Goal: Task Accomplishment & Management: Manage account settings

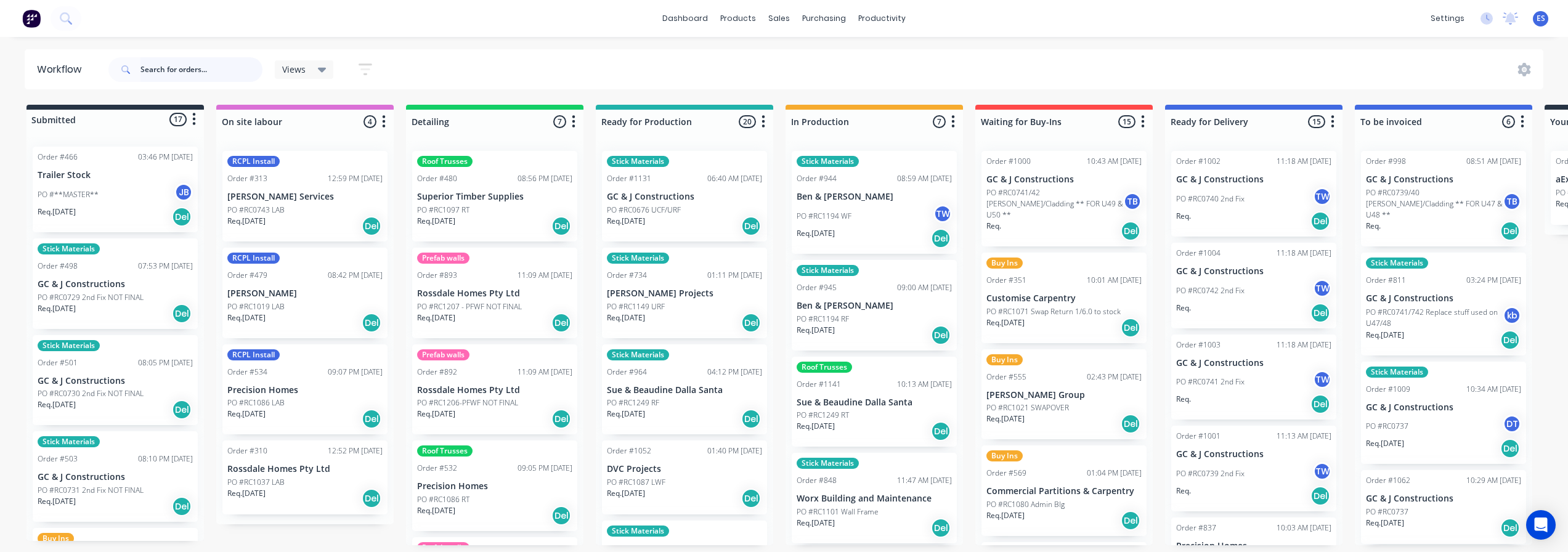
click at [213, 77] on input "text" at bounding box center [201, 70] width 122 height 25
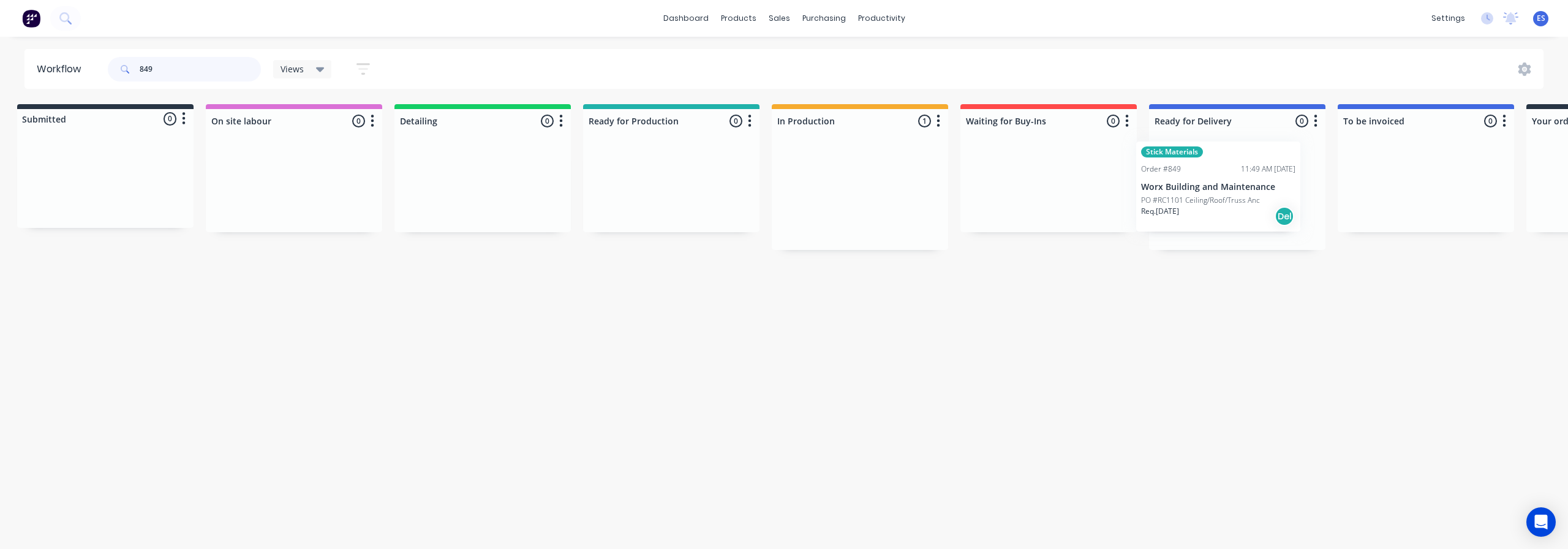
scroll to position [0, 14]
drag, startPoint x: 846, startPoint y: 216, endPoint x: 1200, endPoint y: 208, distance: 354.1
click at [1200, 208] on div "Submitted 0 Status colour #273444 hex #273444 Save Cancel Summaries Total order…" at bounding box center [1087, 177] width 2220 height 146
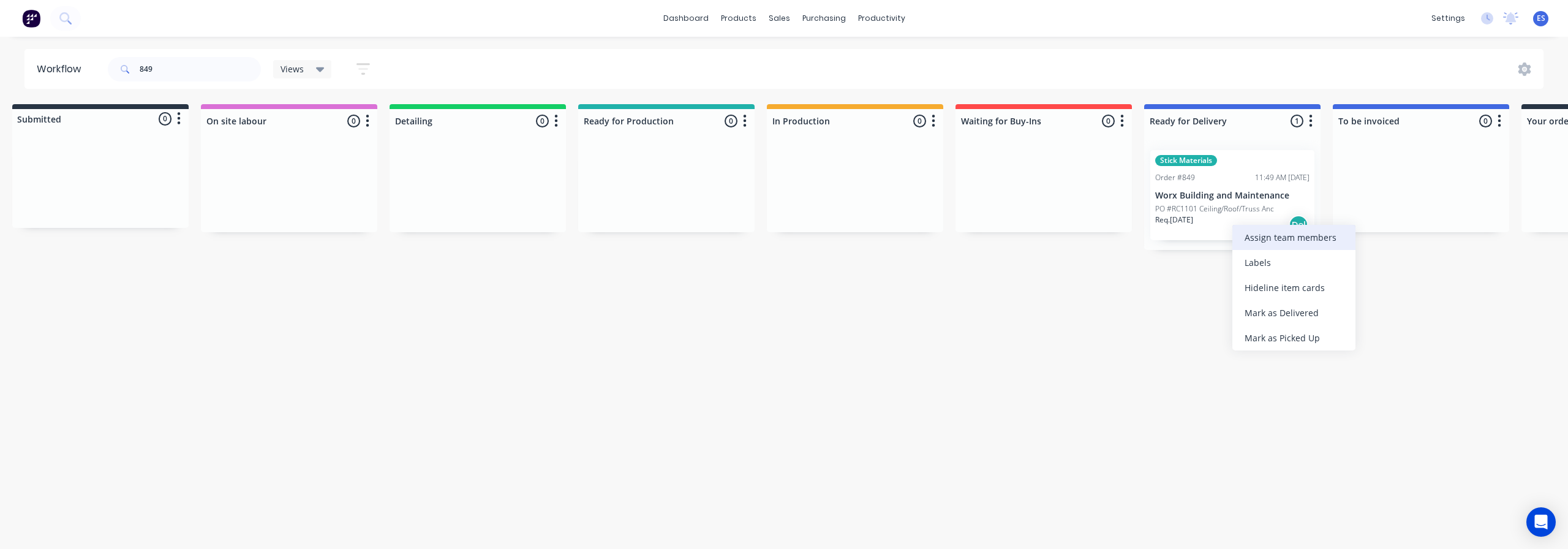
click at [1273, 244] on div "Assign team members" at bounding box center [1294, 238] width 123 height 25
click at [1271, 375] on div "[PERSON_NAME]" at bounding box center [1290, 377] width 69 height 13
click at [1114, 398] on div "Workflow 849 Views Save new view None (Default) edit Show/Hide statuses Show li…" at bounding box center [770, 287] width 1568 height 475
click at [168, 72] on input "849" at bounding box center [200, 69] width 121 height 25
type input "8"
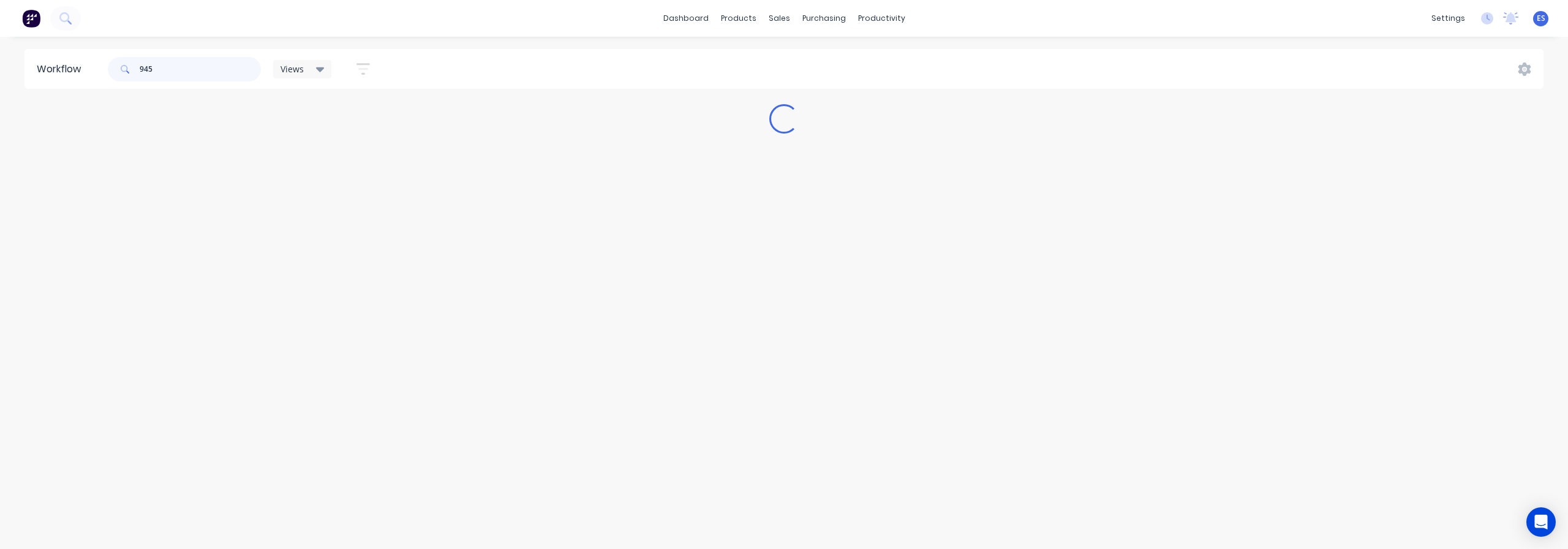
scroll to position [0, 0]
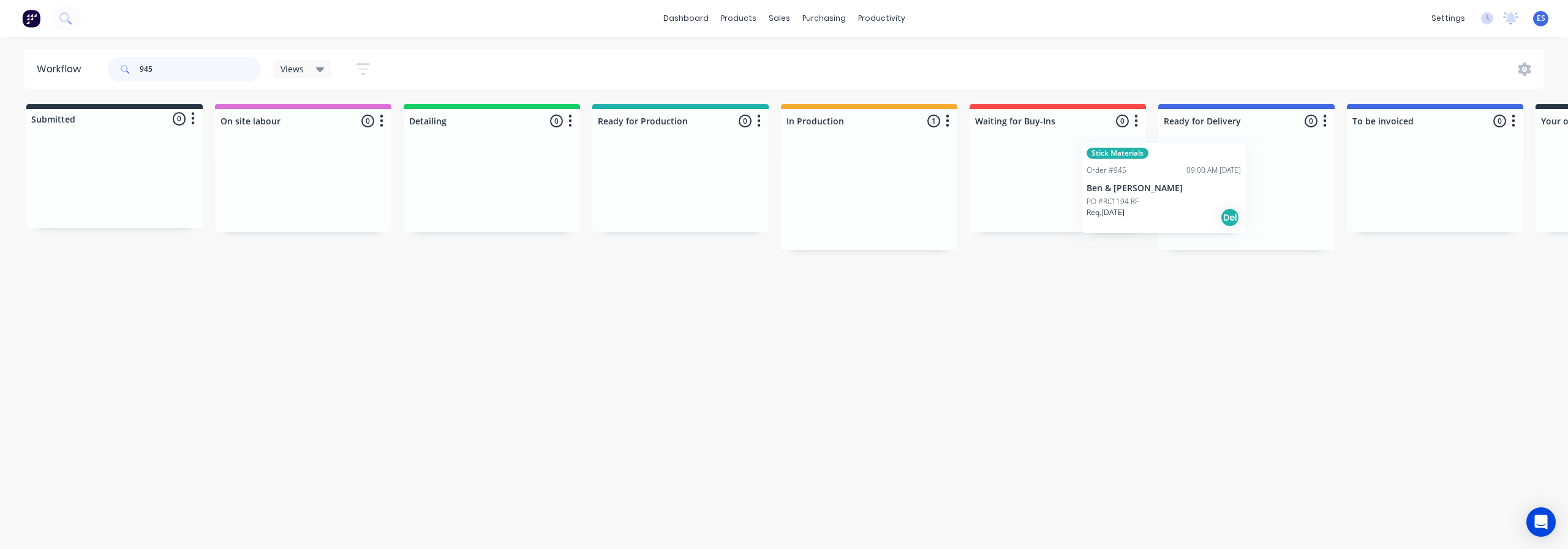
drag, startPoint x: 835, startPoint y: 206, endPoint x: 1147, endPoint y: 201, distance: 312.0
click at [1147, 201] on div "Submitted 0 Status colour #273444 hex #273444 Save Cancel Summaries Total order…" at bounding box center [1101, 177] width 2220 height 146
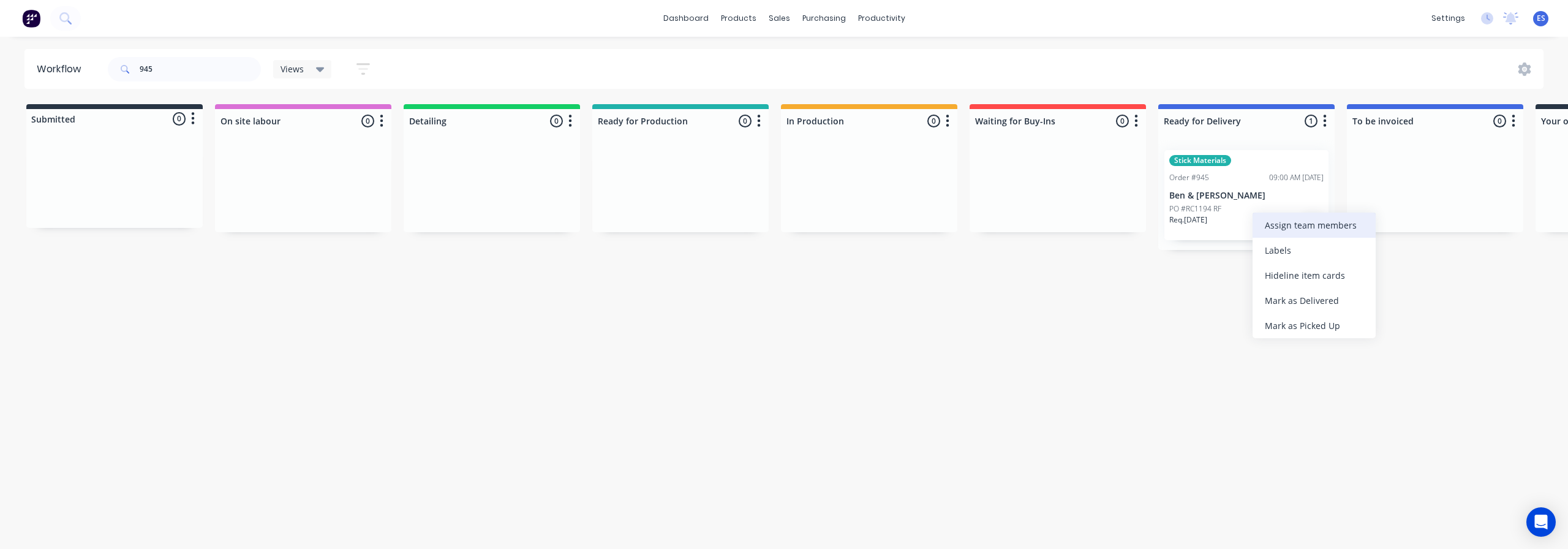
click at [1297, 222] on div "Assign team members" at bounding box center [1315, 226] width 123 height 25
click at [1312, 299] on div "[PERSON_NAME]" at bounding box center [1349, 292] width 193 height 25
click at [1166, 363] on div "Workflow 945 Views Save new view None (Default) edit Show/Hide statuses Show li…" at bounding box center [784, 287] width 1568 height 475
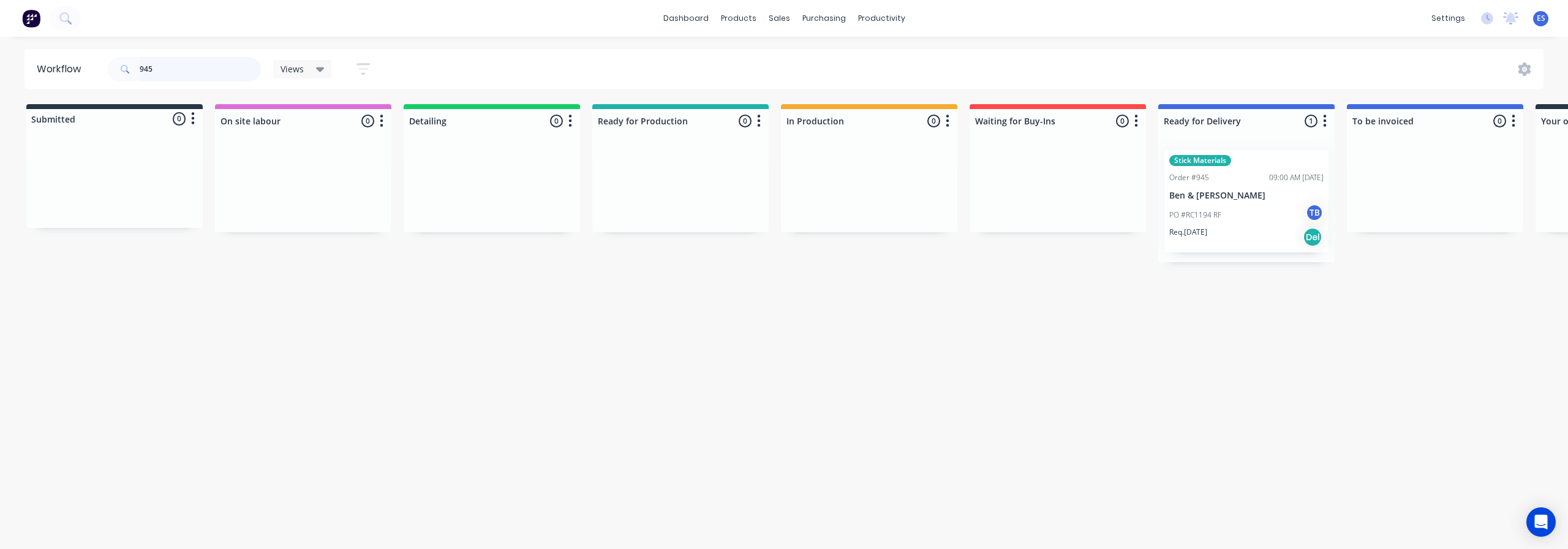
click at [172, 66] on input "945" at bounding box center [200, 69] width 121 height 25
type input "9"
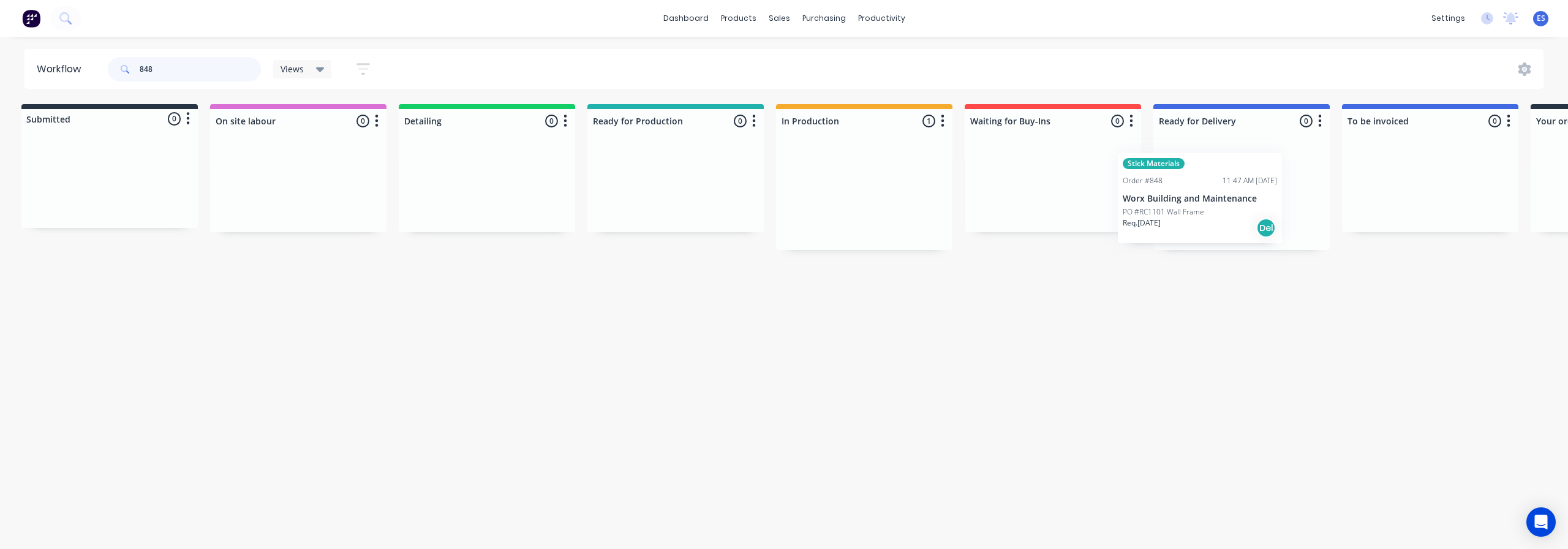
scroll to position [0, 10]
drag, startPoint x: 846, startPoint y: 211, endPoint x: 1185, endPoint y: 215, distance: 339.0
click at [1185, 215] on div "Submitted 0 Status colour #273444 hex #273444 Save Cancel Summaries Total order…" at bounding box center [1092, 177] width 2220 height 146
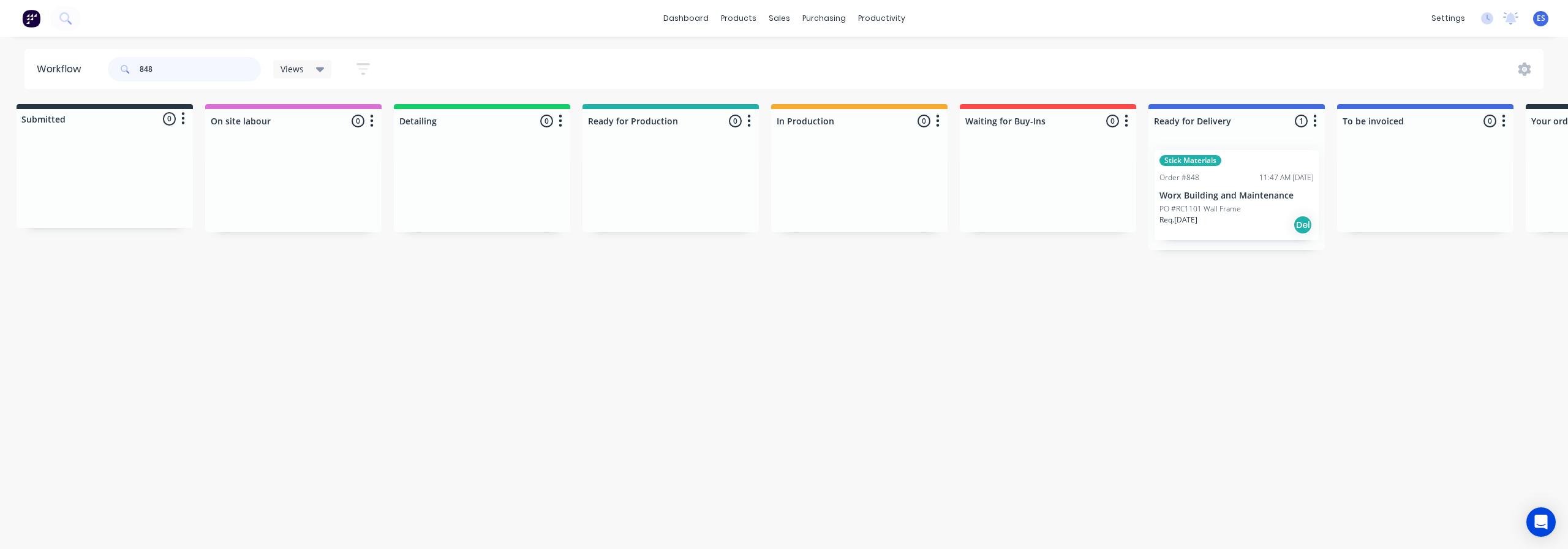
type input "848"
click at [1299, 252] on div "Assign team members" at bounding box center [1316, 246] width 123 height 25
click at [1332, 367] on div "[PERSON_NAME]" at bounding box center [1316, 362] width 69 height 13
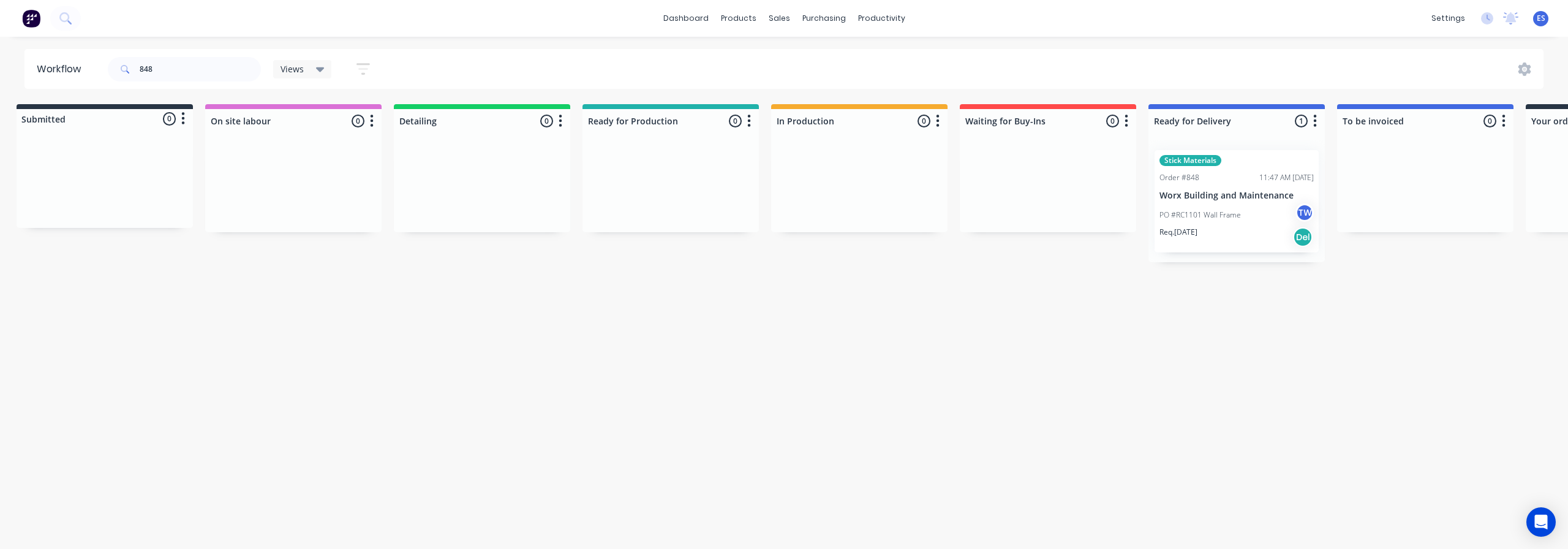
click at [949, 383] on div "Workflow 848 Views Save new view None (Default) edit Show/Hide statuses Show li…" at bounding box center [774, 287] width 1568 height 475
